Goal: Task Accomplishment & Management: Manage account settings

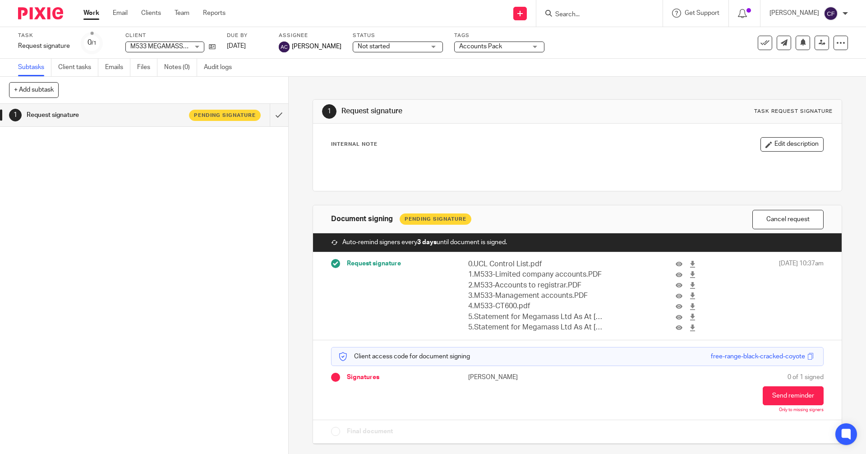
click at [569, 16] on input "Search" at bounding box center [594, 15] width 81 height 8
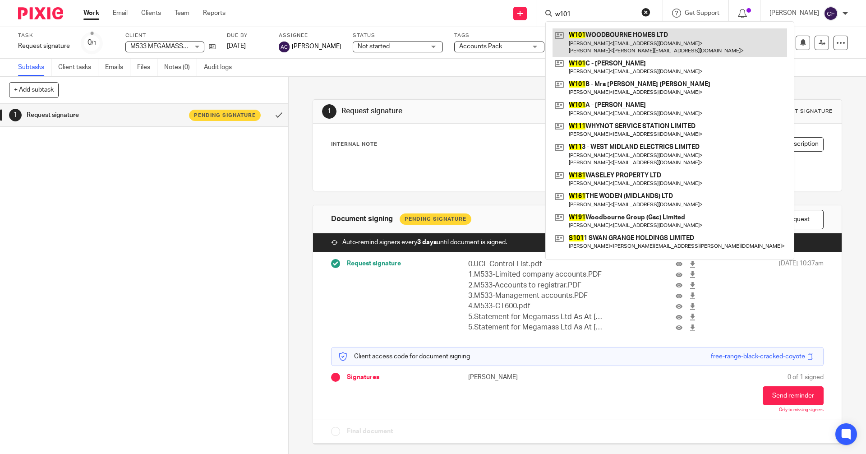
type input "w101"
click at [606, 39] on link at bounding box center [670, 42] width 235 height 28
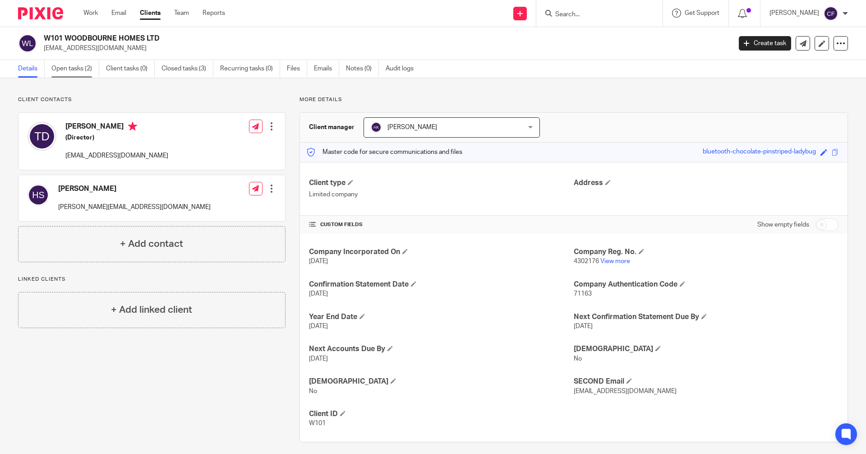
click at [73, 69] on link "Open tasks (2)" at bounding box center [75, 69] width 48 height 18
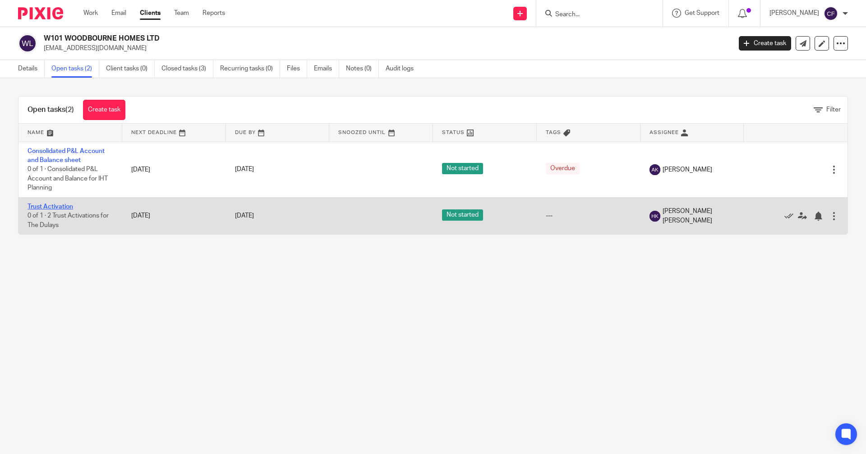
click at [63, 206] on link "Trust Activation" at bounding box center [51, 206] width 46 height 6
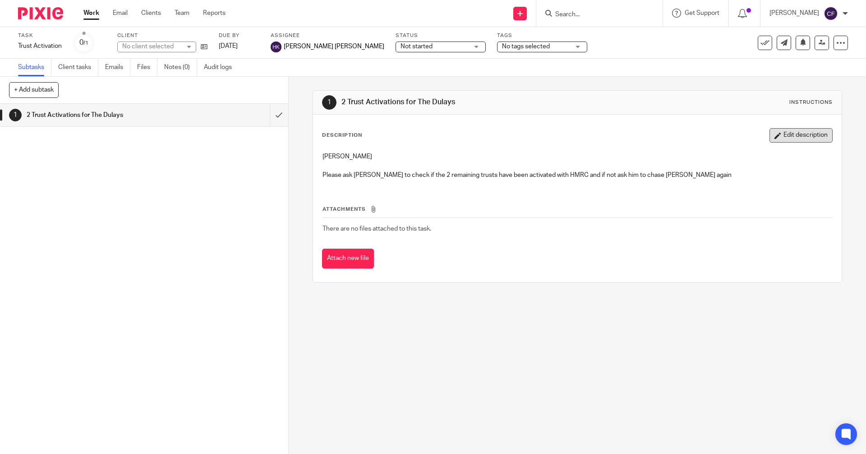
click at [781, 136] on button "Edit description" at bounding box center [800, 135] width 63 height 14
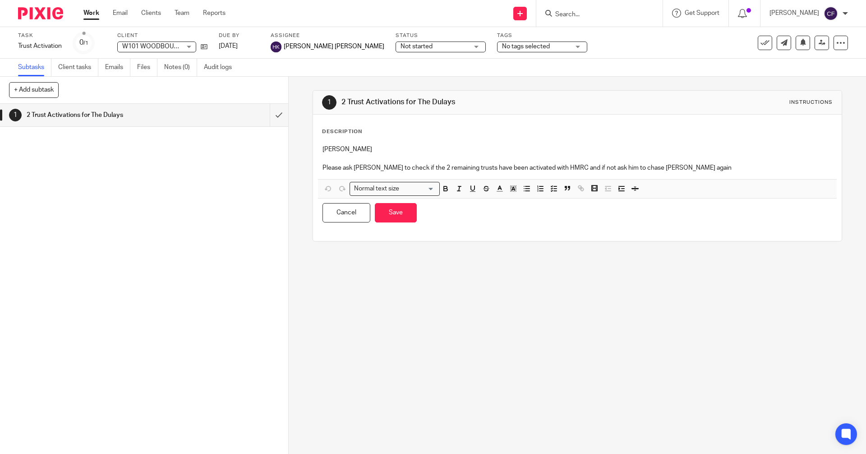
click at [682, 172] on div "Harman Please ask Chris to check if the 2 remaining trusts have been activated …" at bounding box center [577, 159] width 518 height 39
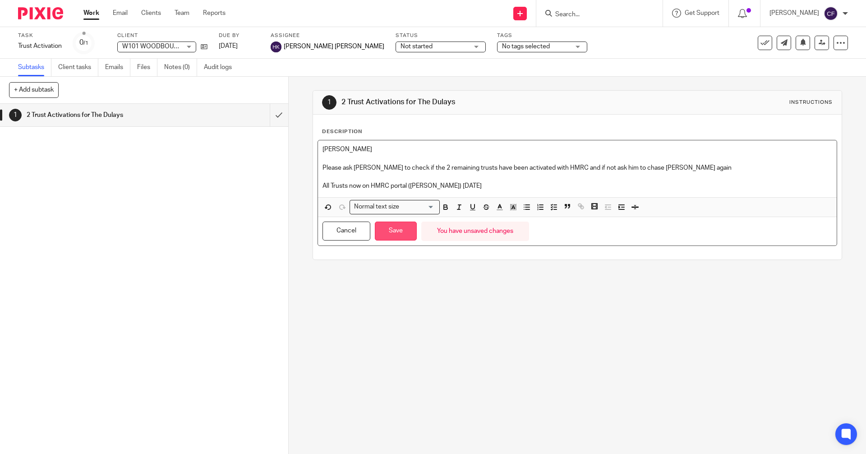
click at [400, 231] on button "Save" at bounding box center [396, 230] width 42 height 19
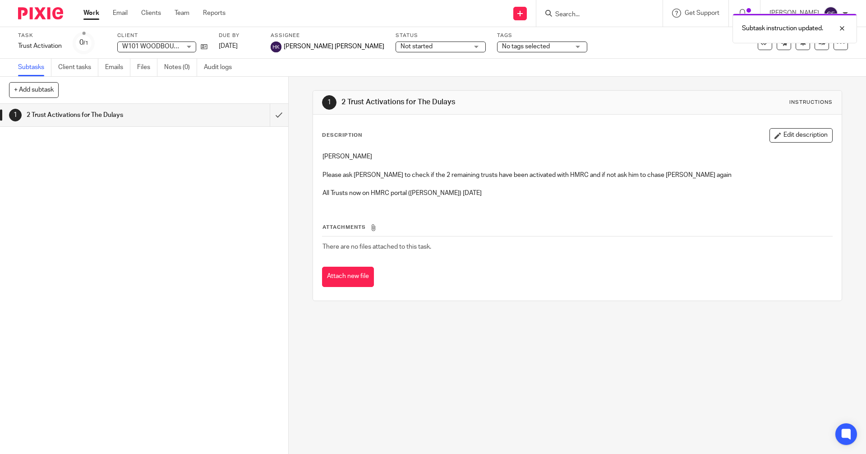
click at [576, 16] on div "Subtask instruction updated." at bounding box center [645, 26] width 424 height 34
click at [577, 16] on input "Search" at bounding box center [594, 15] width 81 height 8
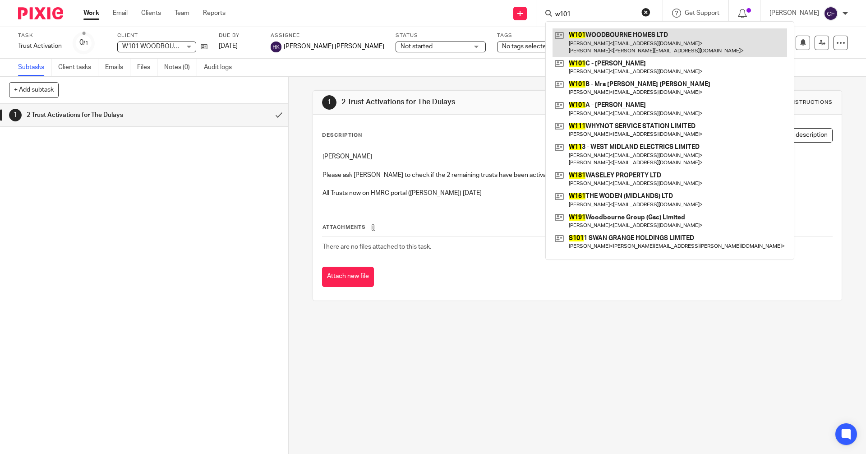
type input "w101"
click at [599, 39] on link at bounding box center [670, 42] width 235 height 28
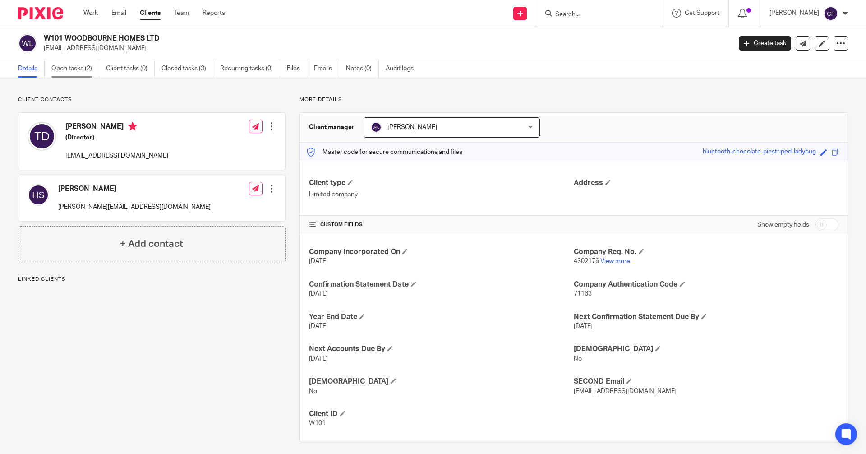
click at [75, 64] on link "Open tasks (2)" at bounding box center [75, 69] width 48 height 18
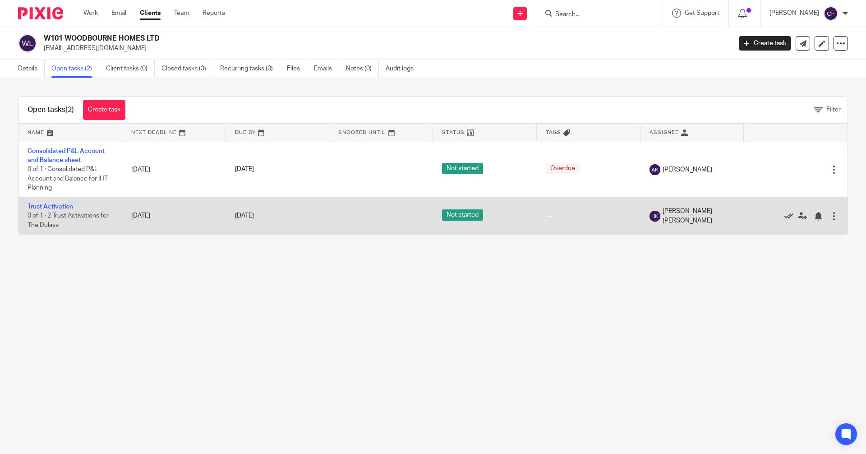
click at [784, 216] on icon at bounding box center [788, 216] width 9 height 9
